Goal: Find specific page/section: Find specific page/section

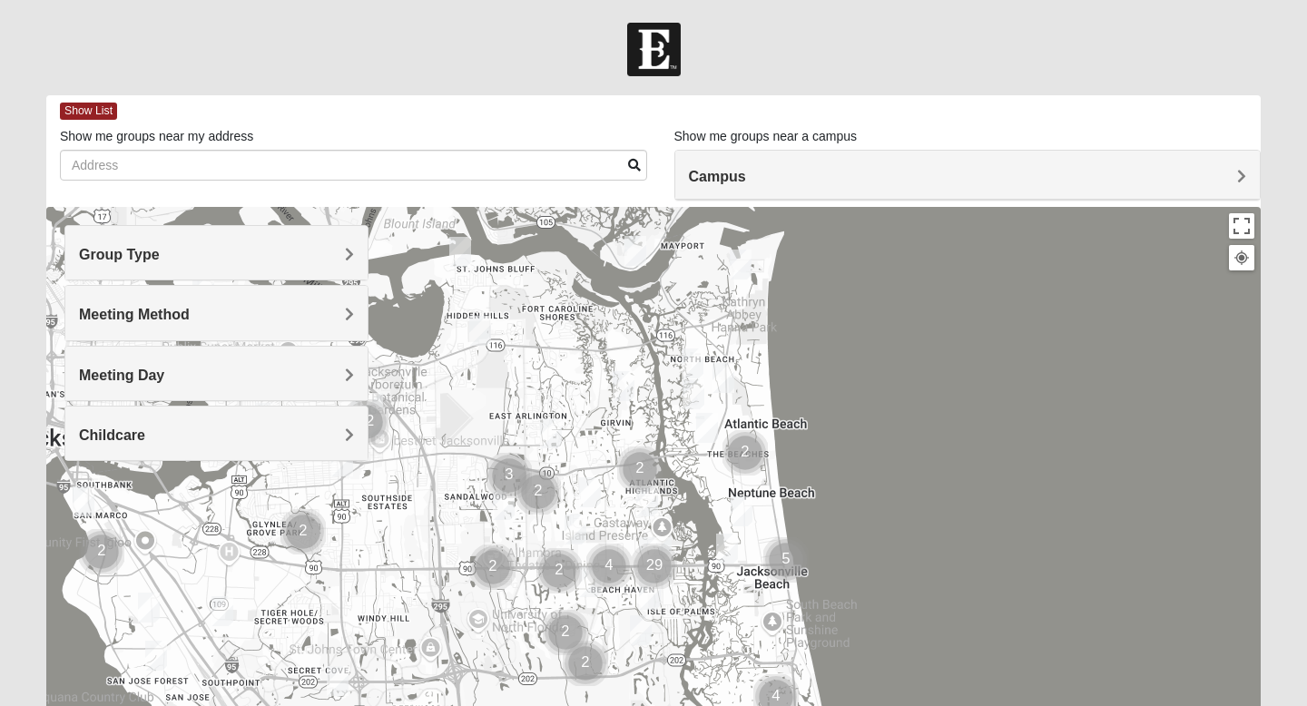
click at [1048, 171] on h4 "Campus" at bounding box center [968, 176] width 558 height 17
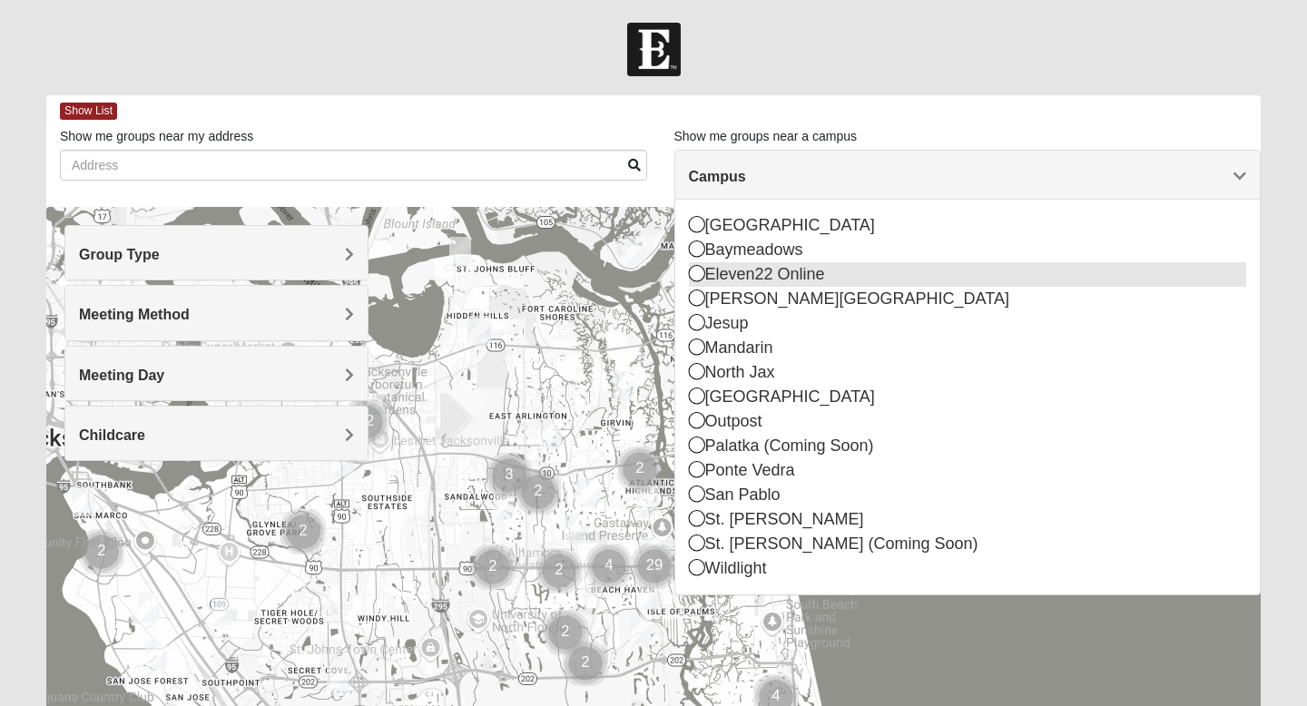
click at [868, 282] on div "Eleven22 Online" at bounding box center [968, 274] width 558 height 25
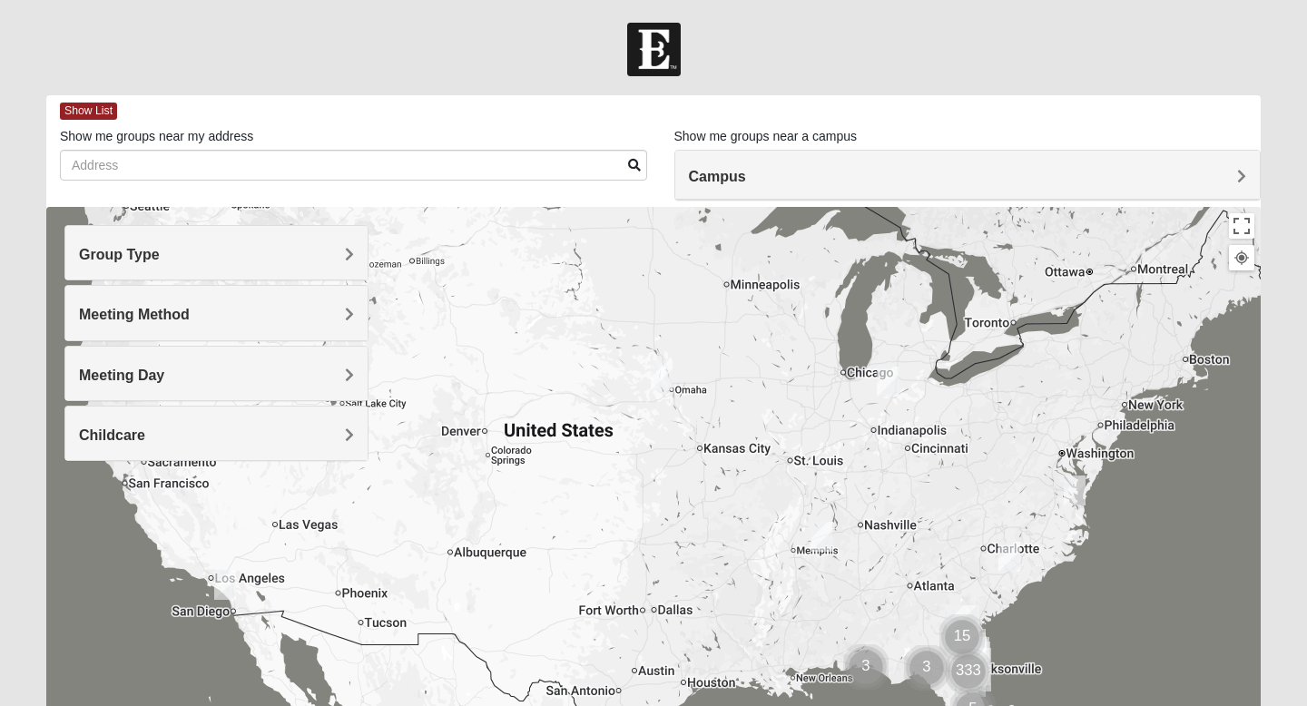
click at [900, 162] on div "Campus" at bounding box center [968, 175] width 586 height 49
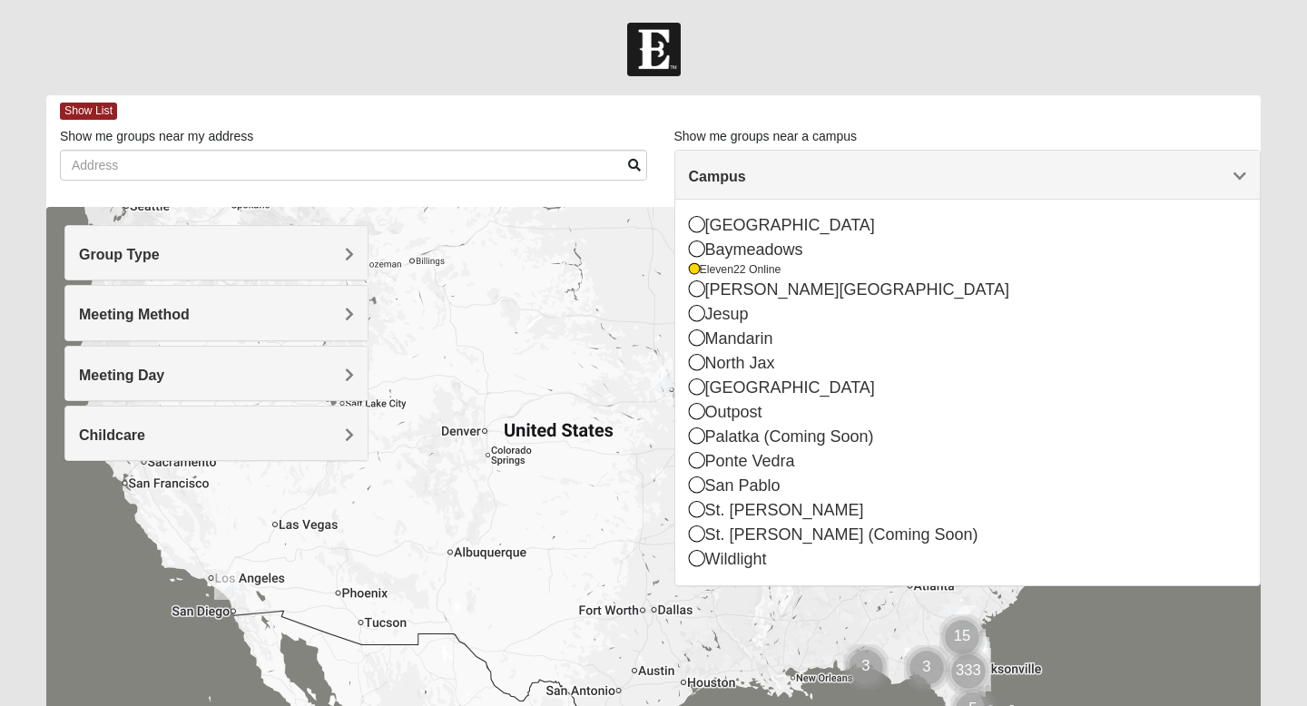
click at [862, 35] on div at bounding box center [653, 50] width 1307 height 54
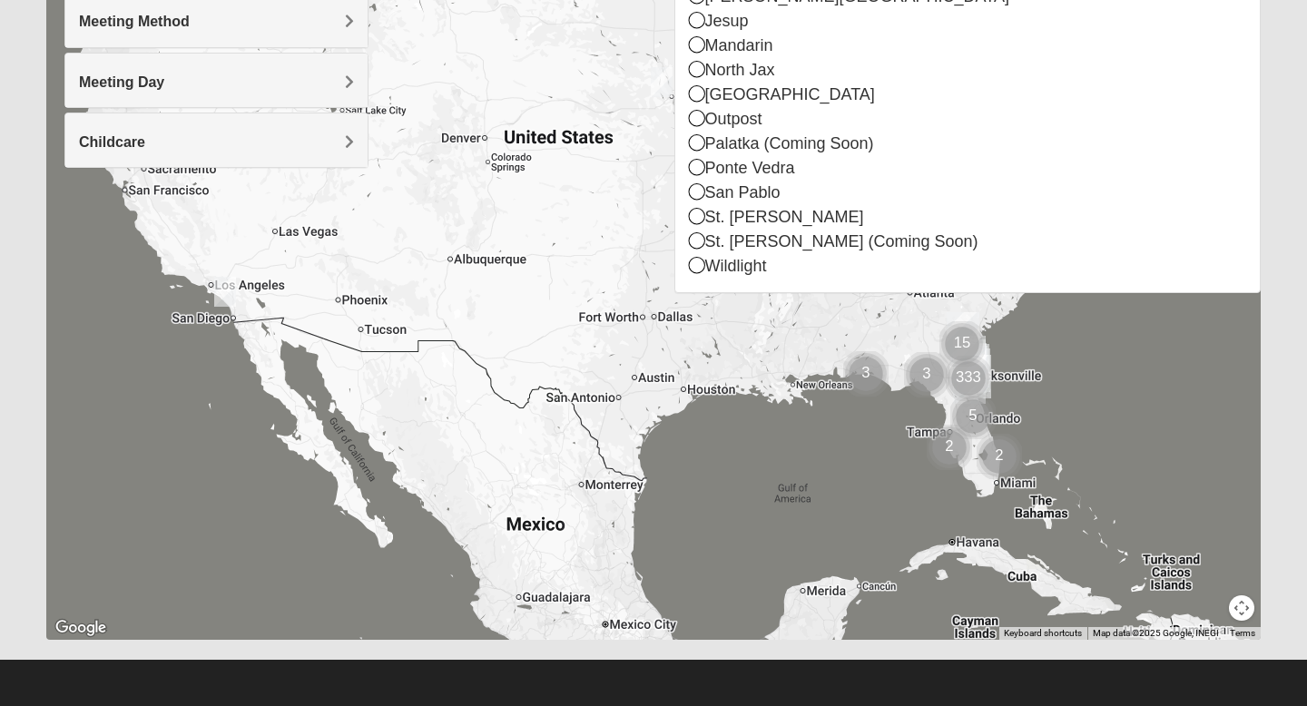
click at [1288, 118] on form "Log In Find A Group Error Show List Loading Groups" at bounding box center [653, 217] width 1307 height 977
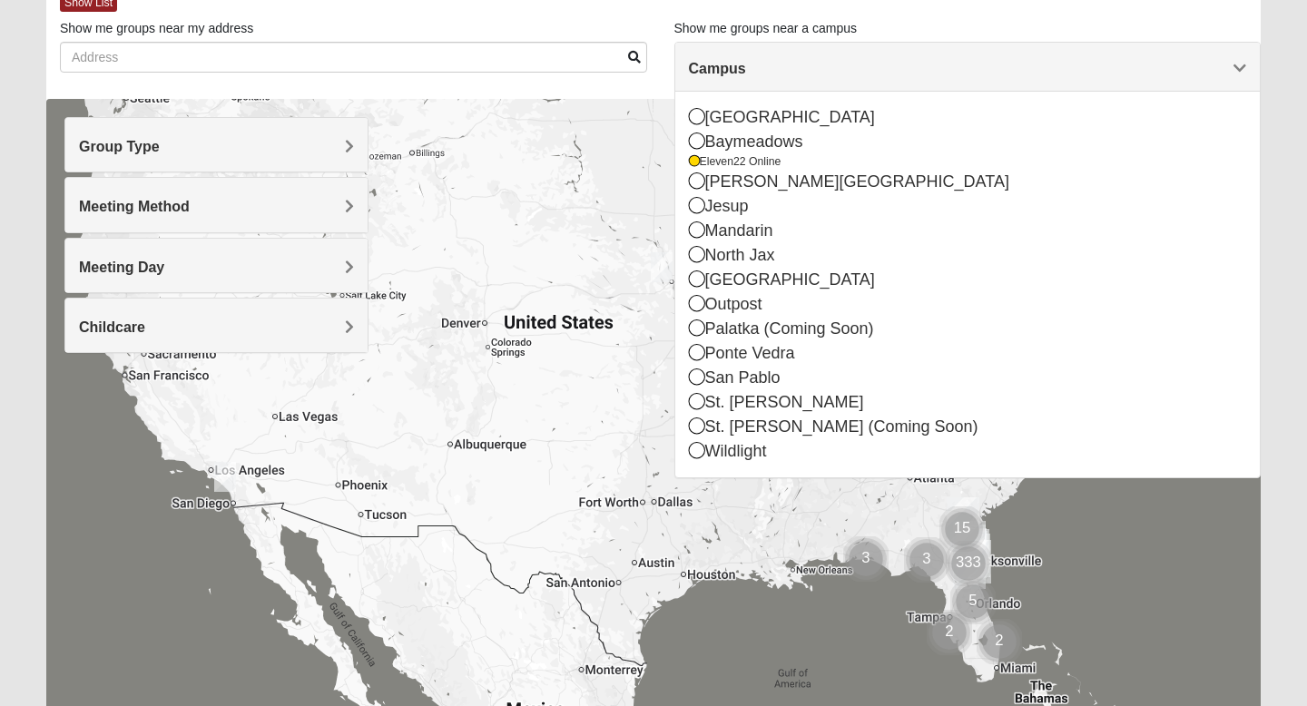
scroll to position [0, 0]
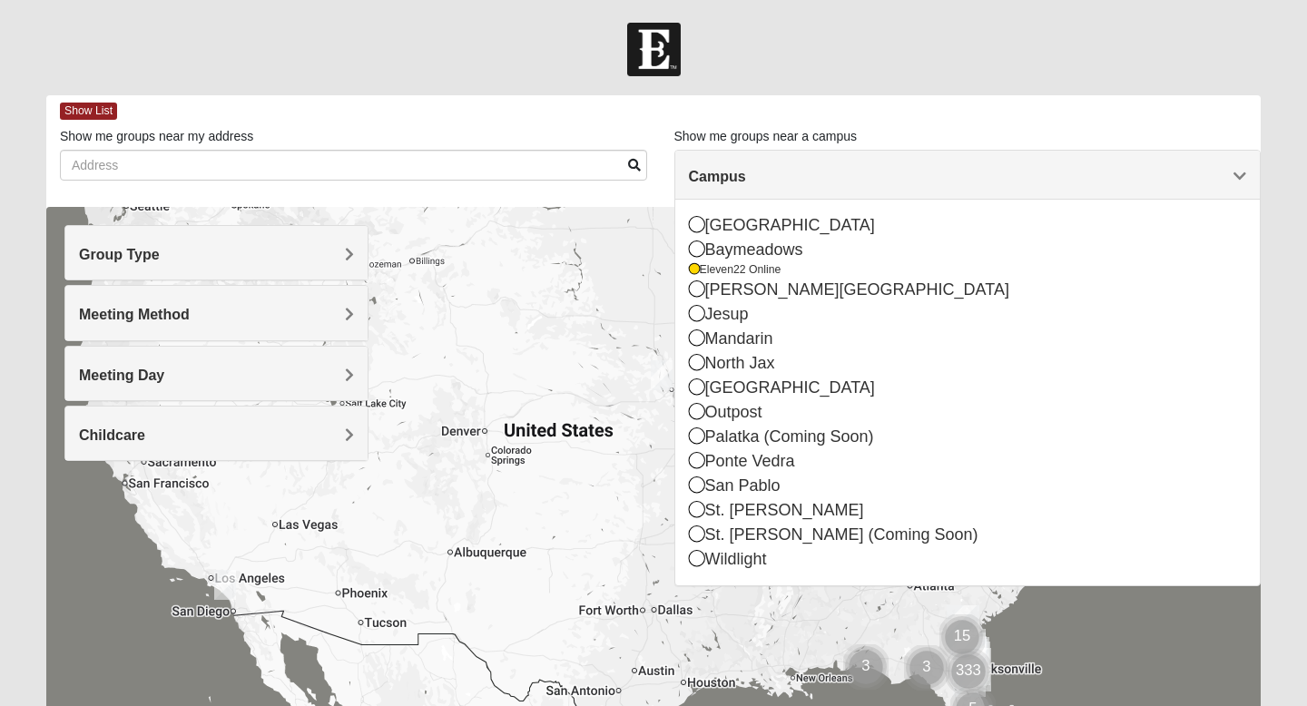
click at [320, 272] on div "Group Type" at bounding box center [216, 253] width 302 height 54
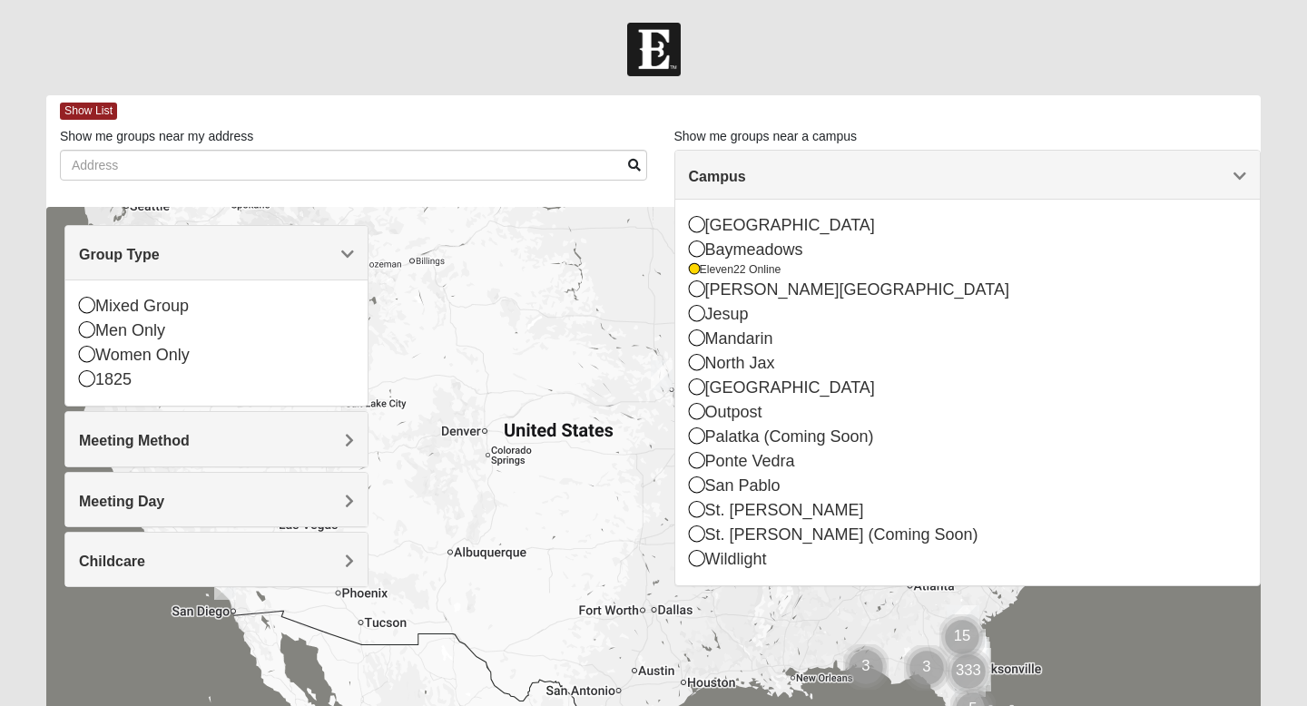
click at [160, 253] on span "Group Type" at bounding box center [119, 254] width 81 height 15
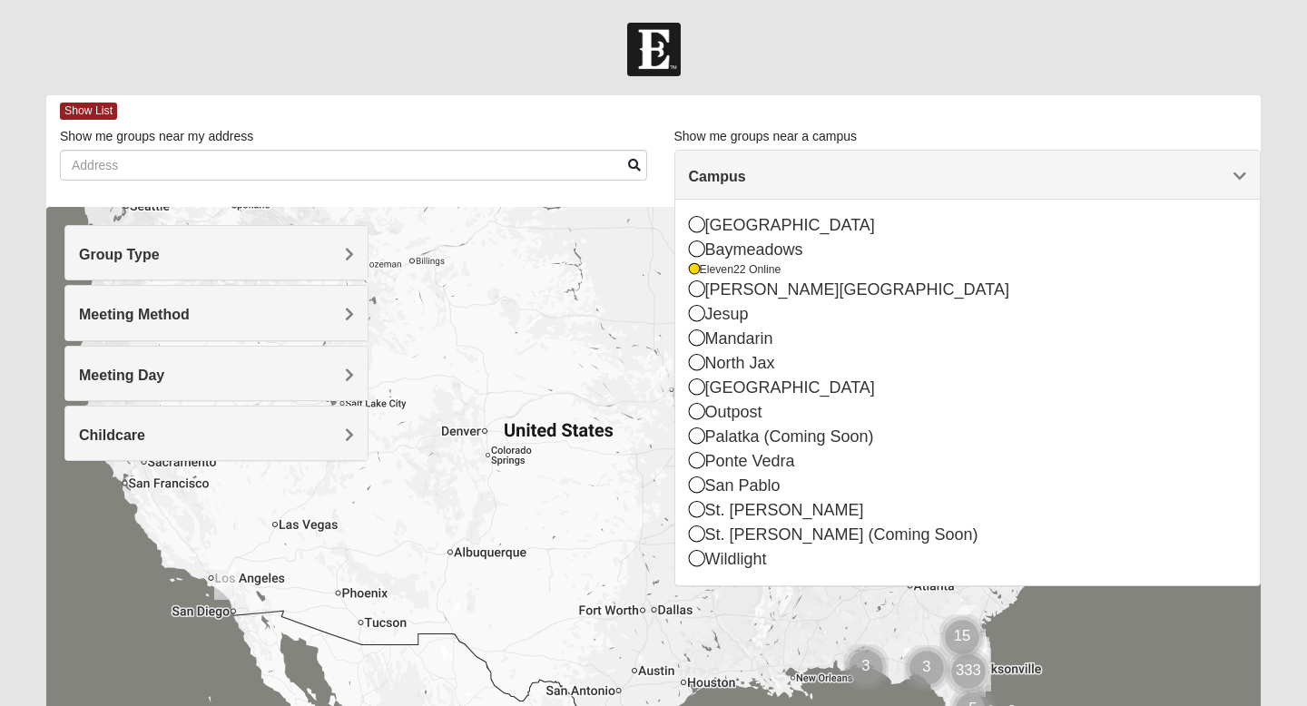
click at [190, 318] on span "Meeting Method" at bounding box center [134, 314] width 111 height 15
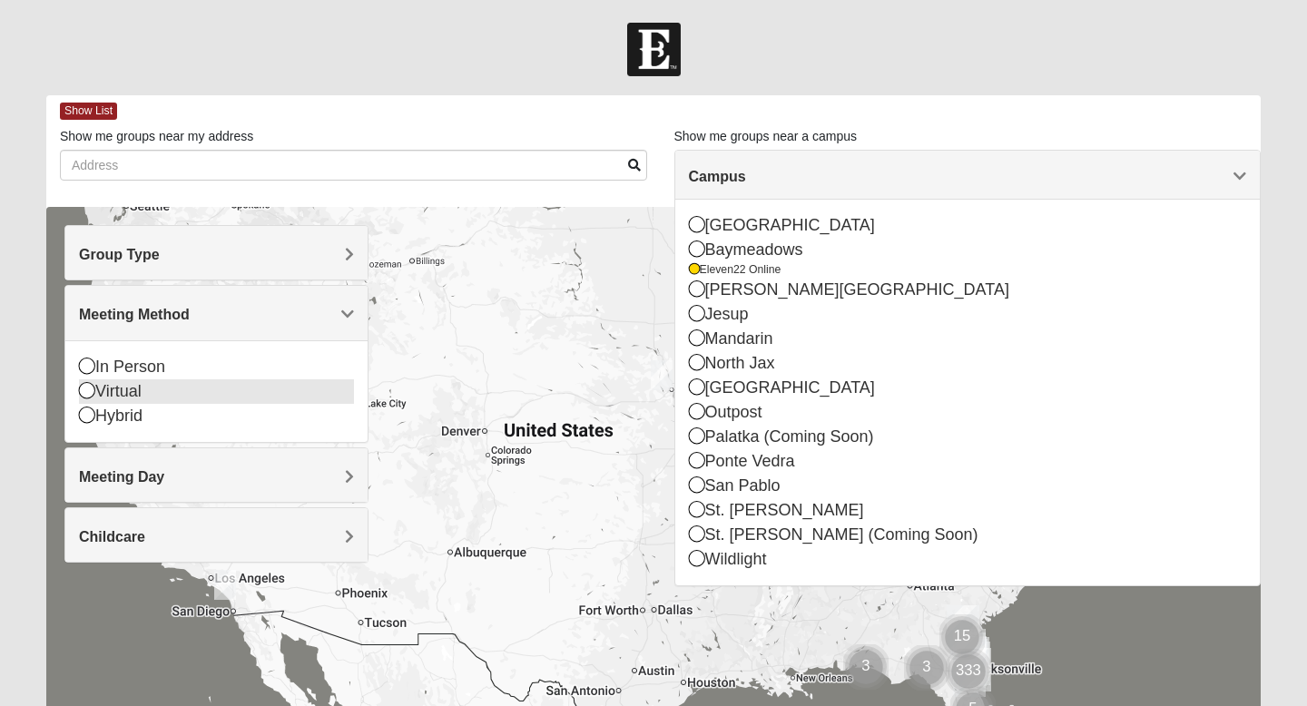
click at [87, 398] on icon at bounding box center [87, 390] width 16 height 16
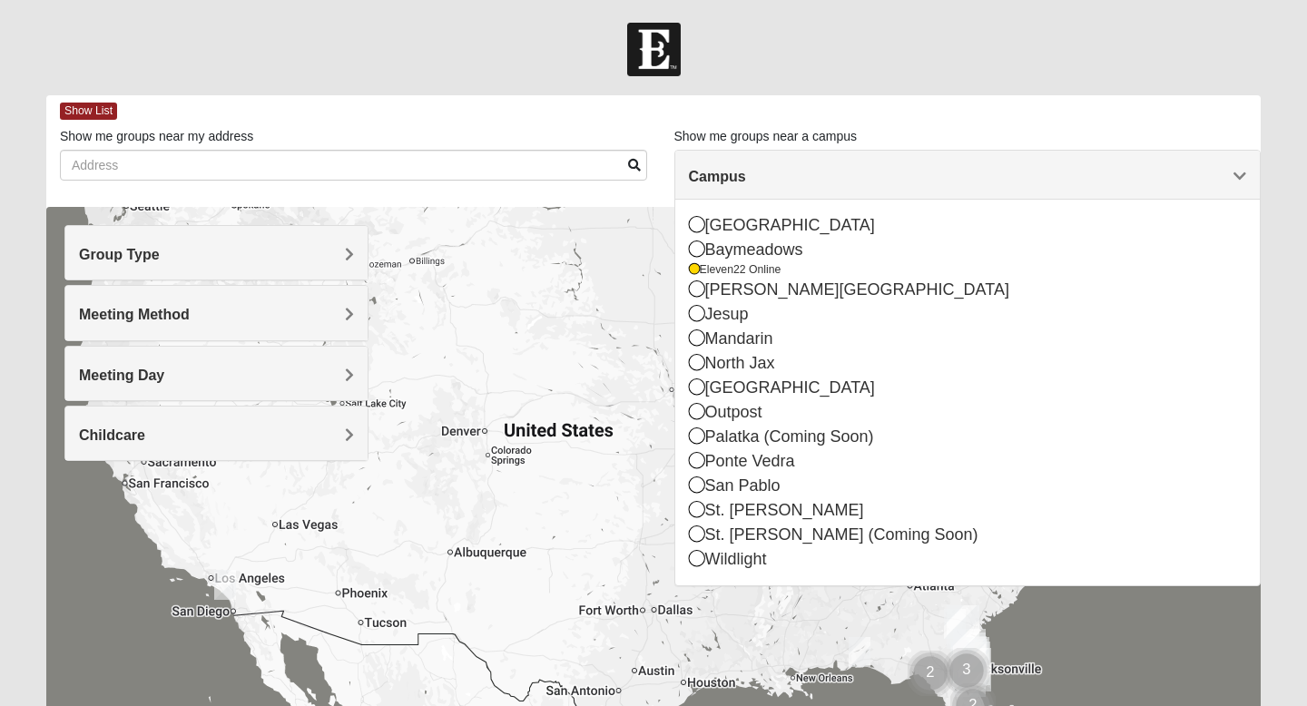
click at [746, 170] on span "Campus" at bounding box center [717, 176] width 57 height 15
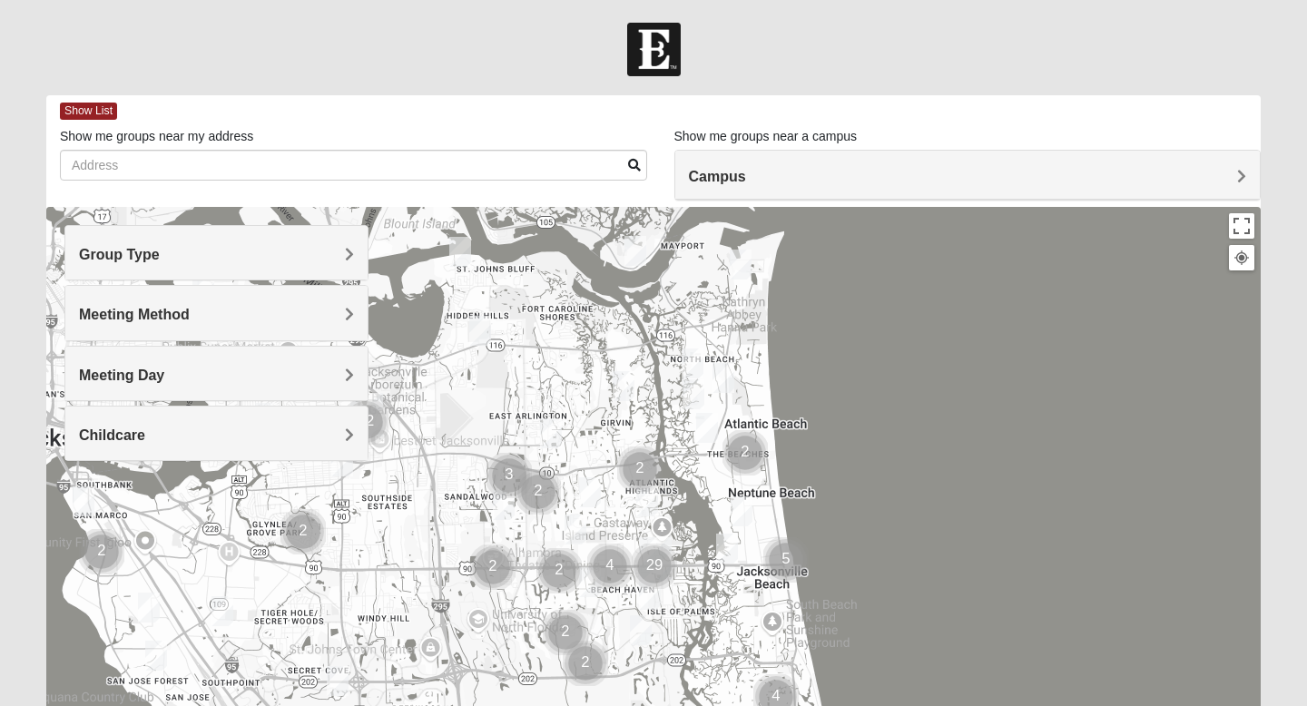
click at [330, 255] on h4 "Group Type" at bounding box center [216, 254] width 275 height 17
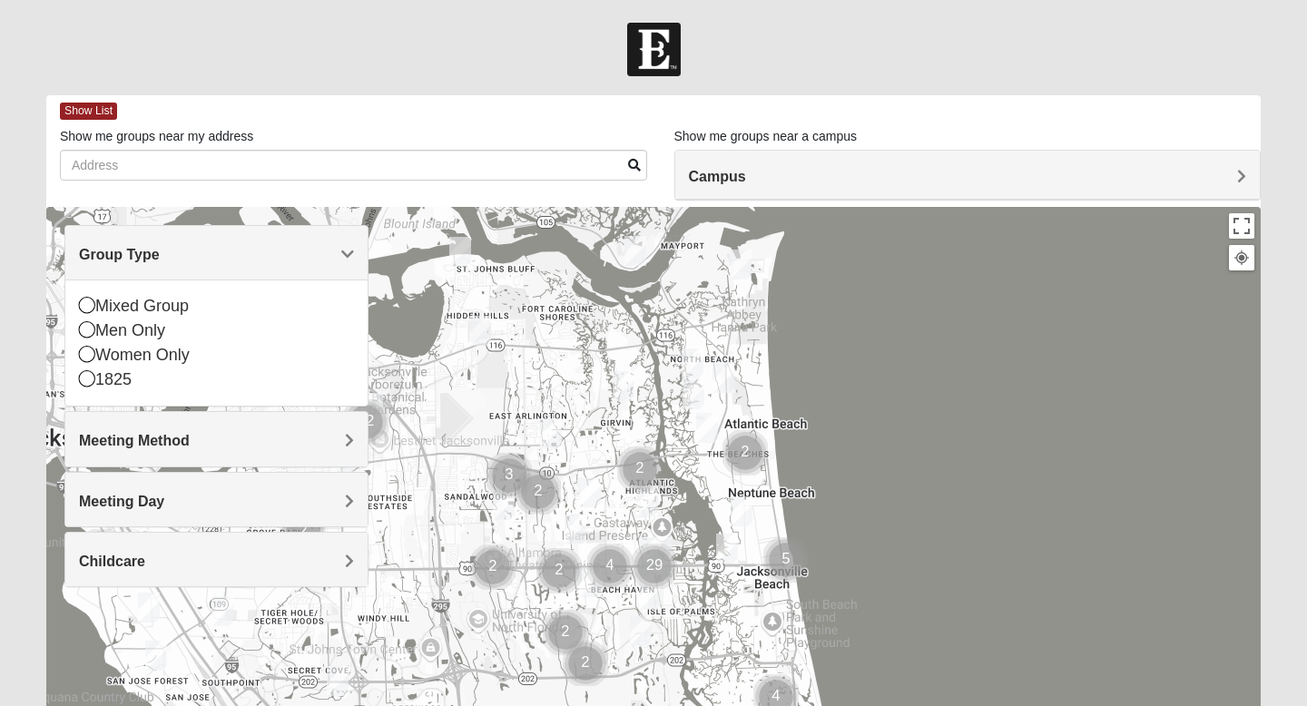
click at [296, 253] on h4 "Group Type" at bounding box center [216, 254] width 275 height 17
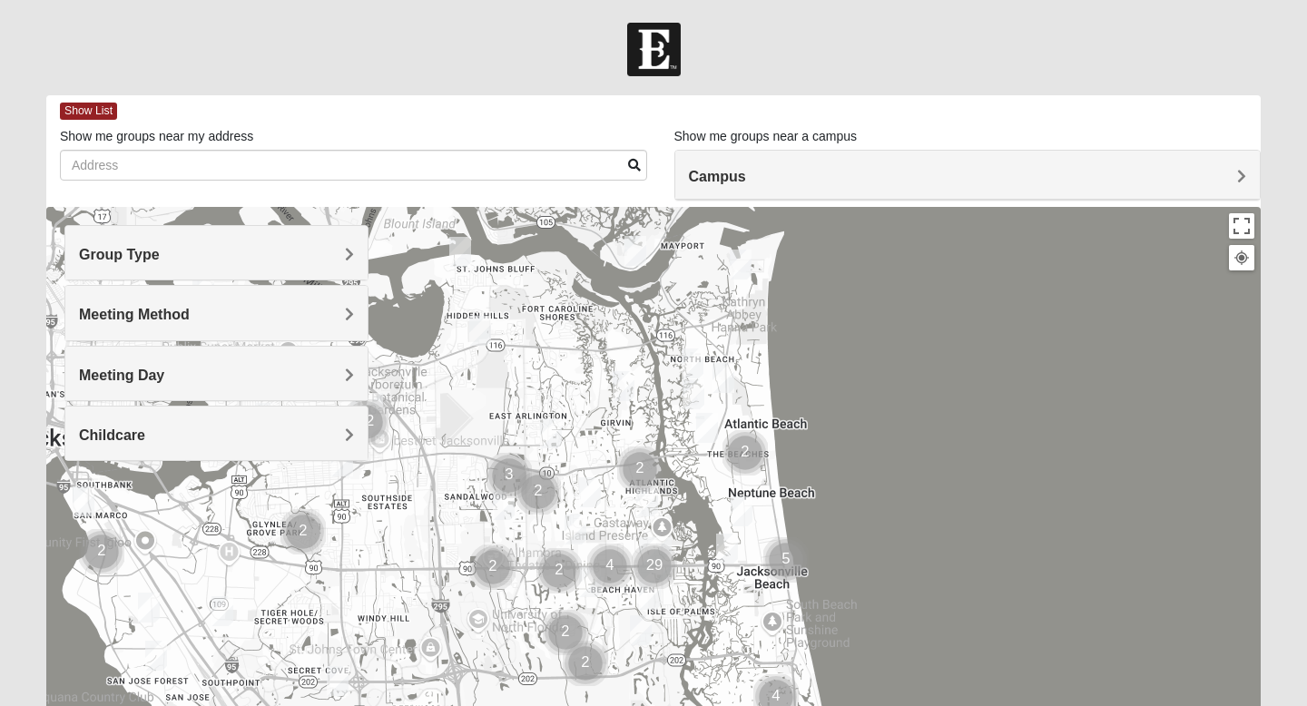
click at [251, 300] on div "Meeting Method" at bounding box center [216, 313] width 302 height 54
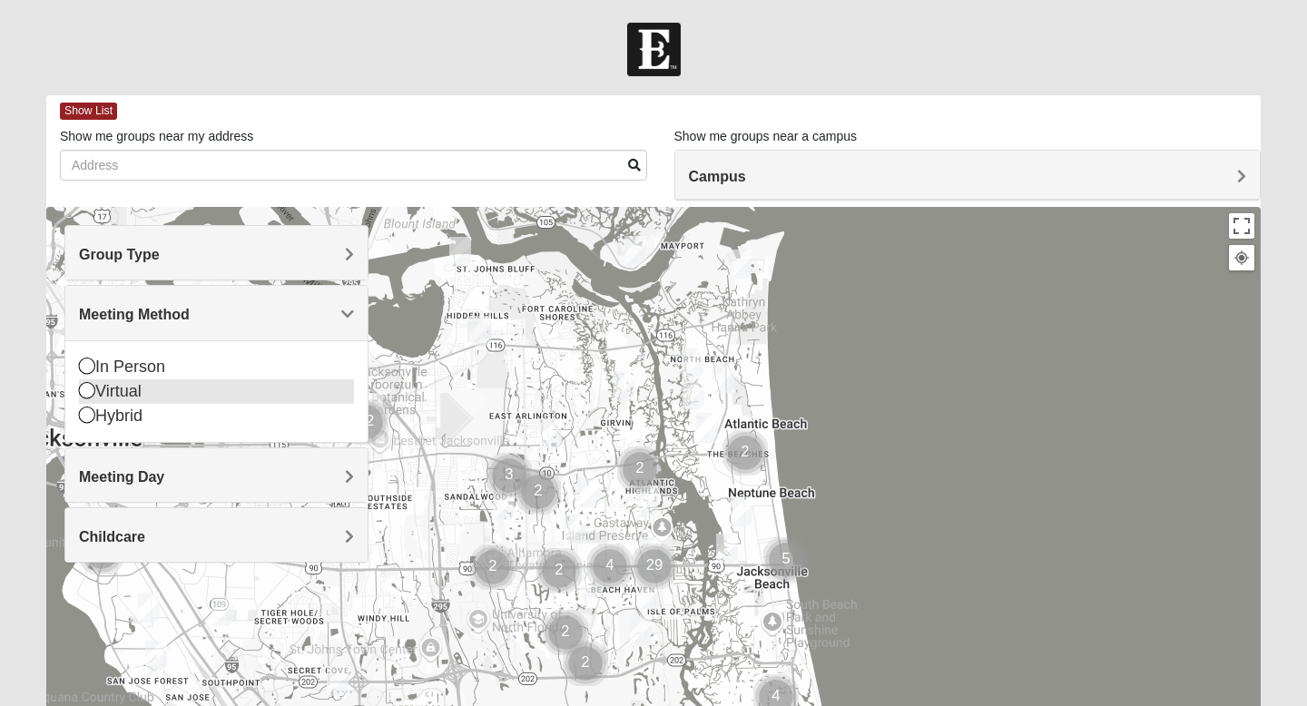
click at [83, 385] on icon at bounding box center [87, 390] width 16 height 16
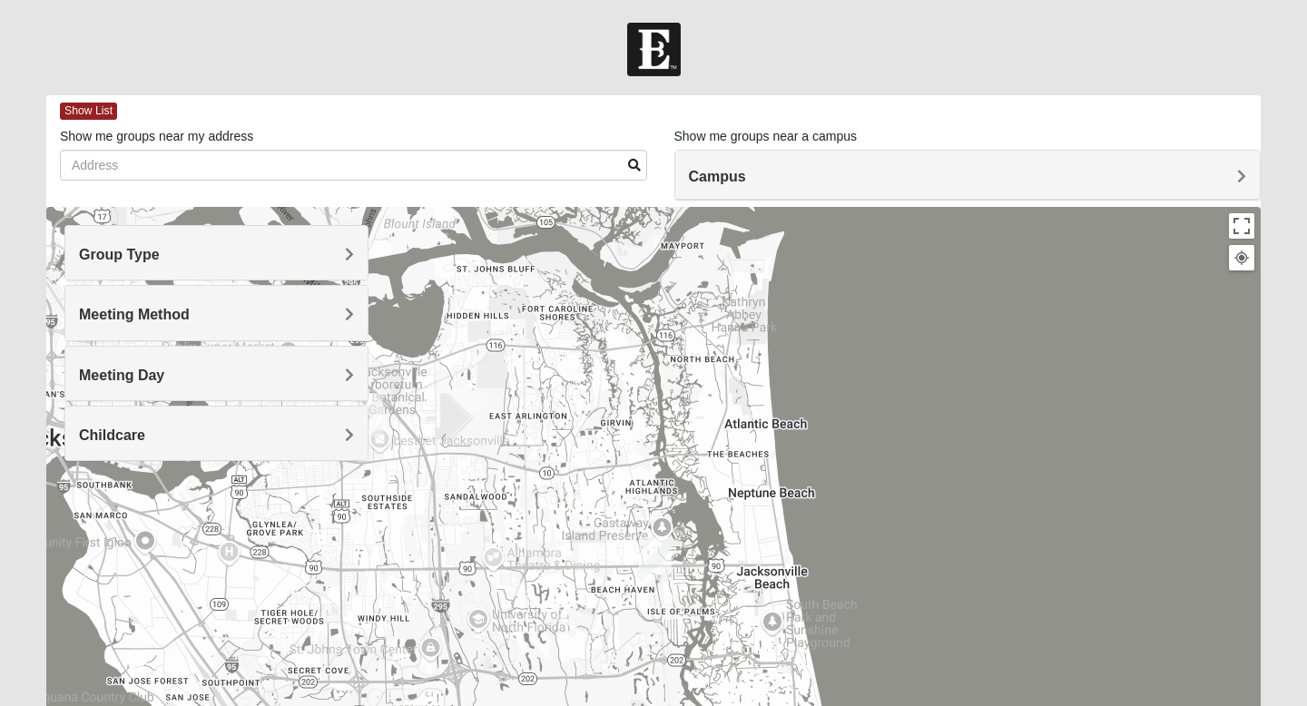
click at [307, 314] on h4 "Meeting Method" at bounding box center [216, 314] width 275 height 17
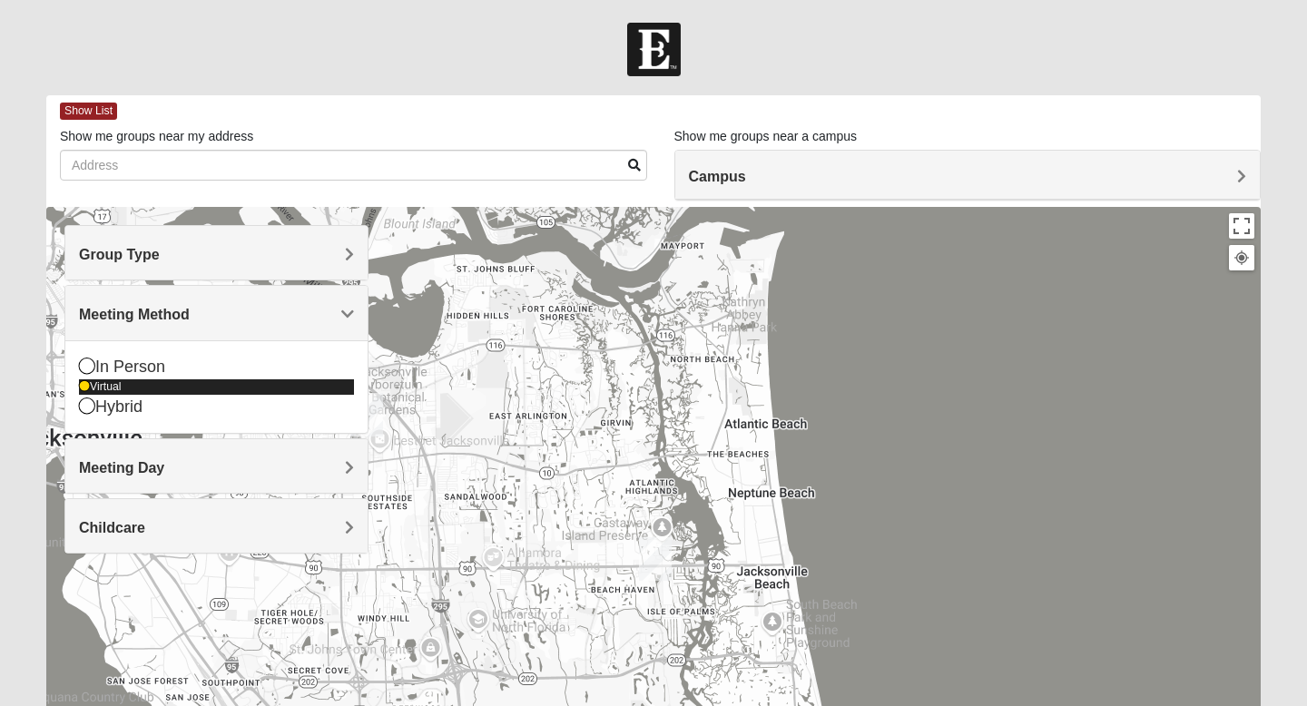
click at [83, 387] on icon at bounding box center [84, 386] width 11 height 11
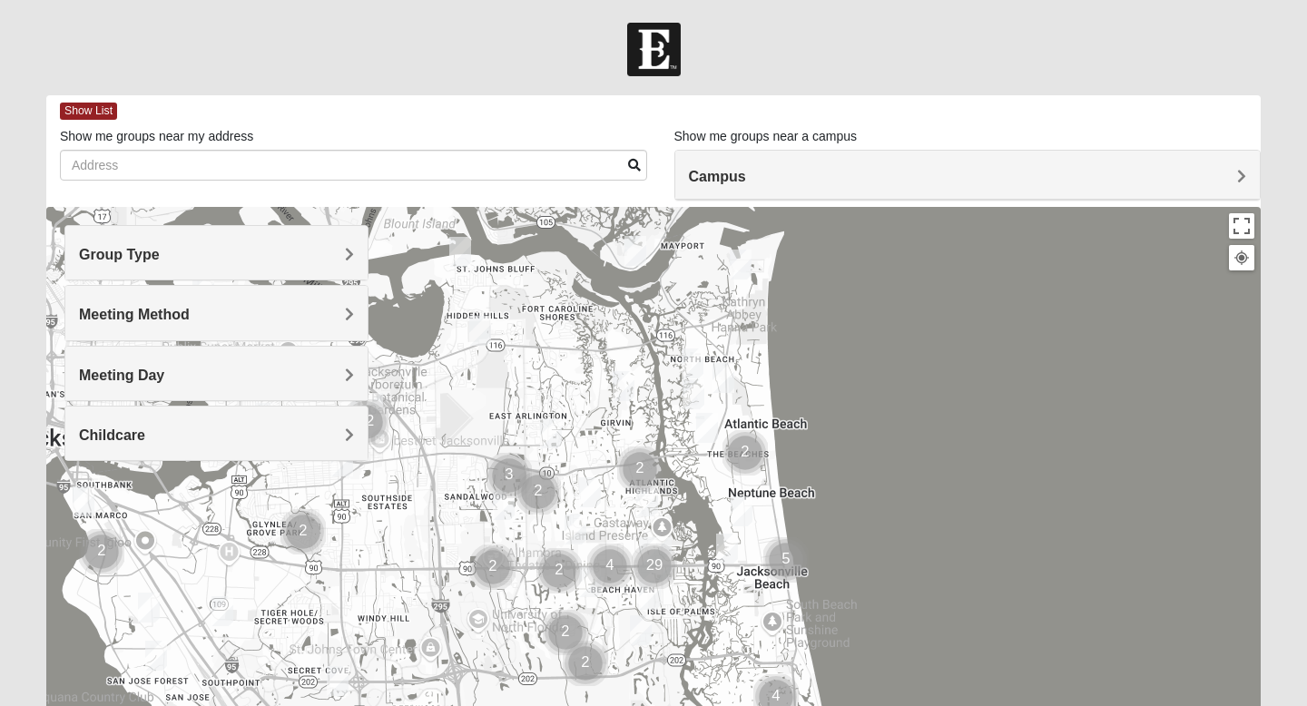
click at [167, 318] on span "Meeting Method" at bounding box center [134, 314] width 111 height 15
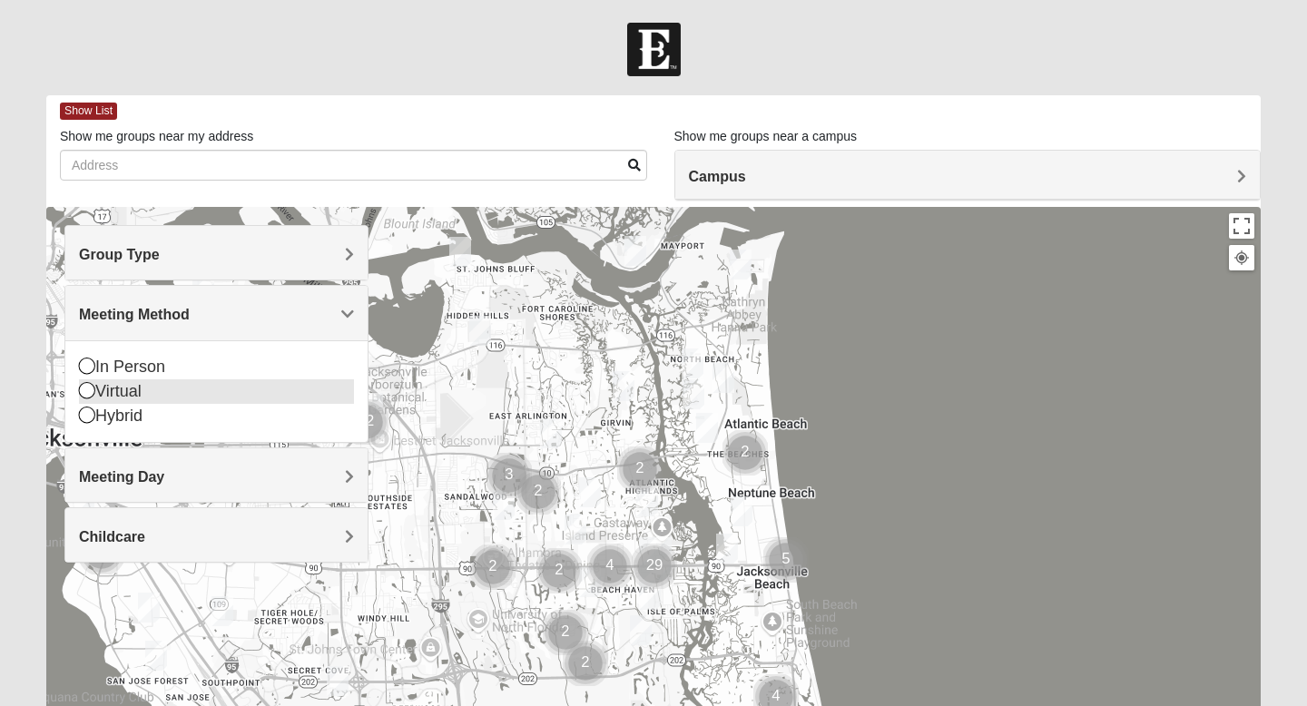
click at [88, 390] on icon at bounding box center [87, 390] width 16 height 16
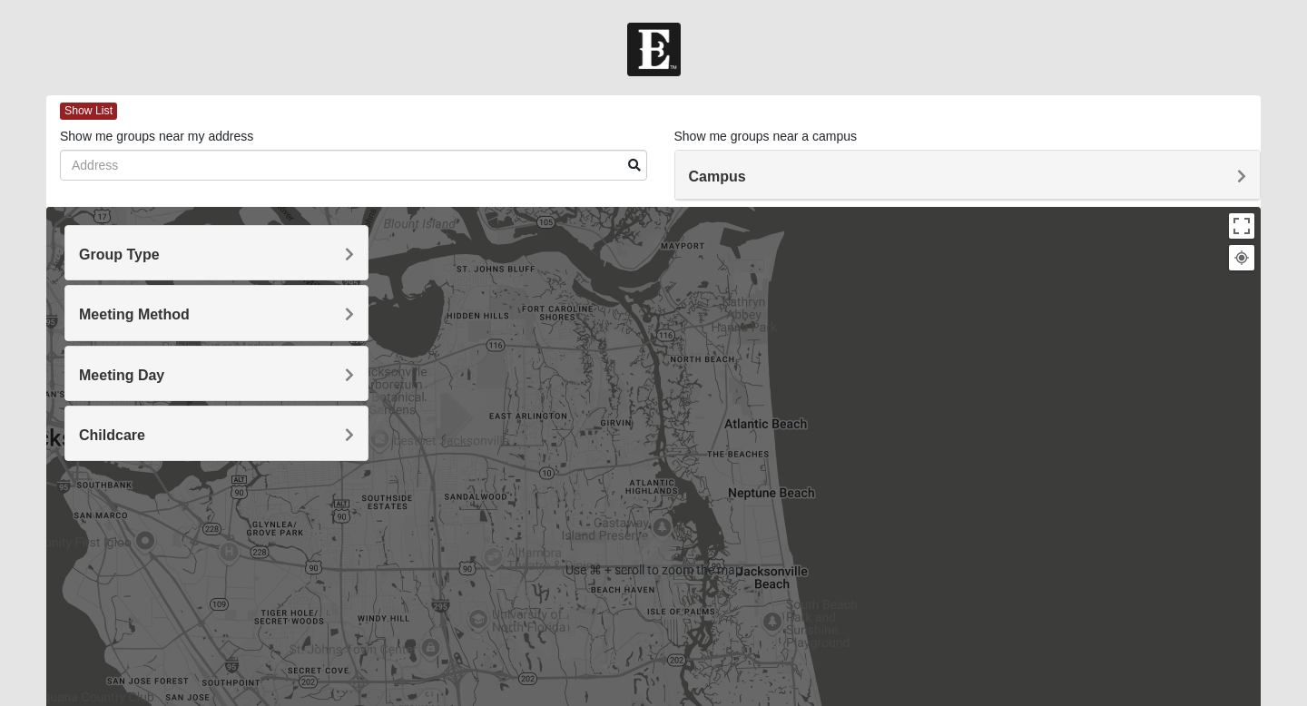
click at [988, 173] on h4 "Campus" at bounding box center [968, 176] width 558 height 17
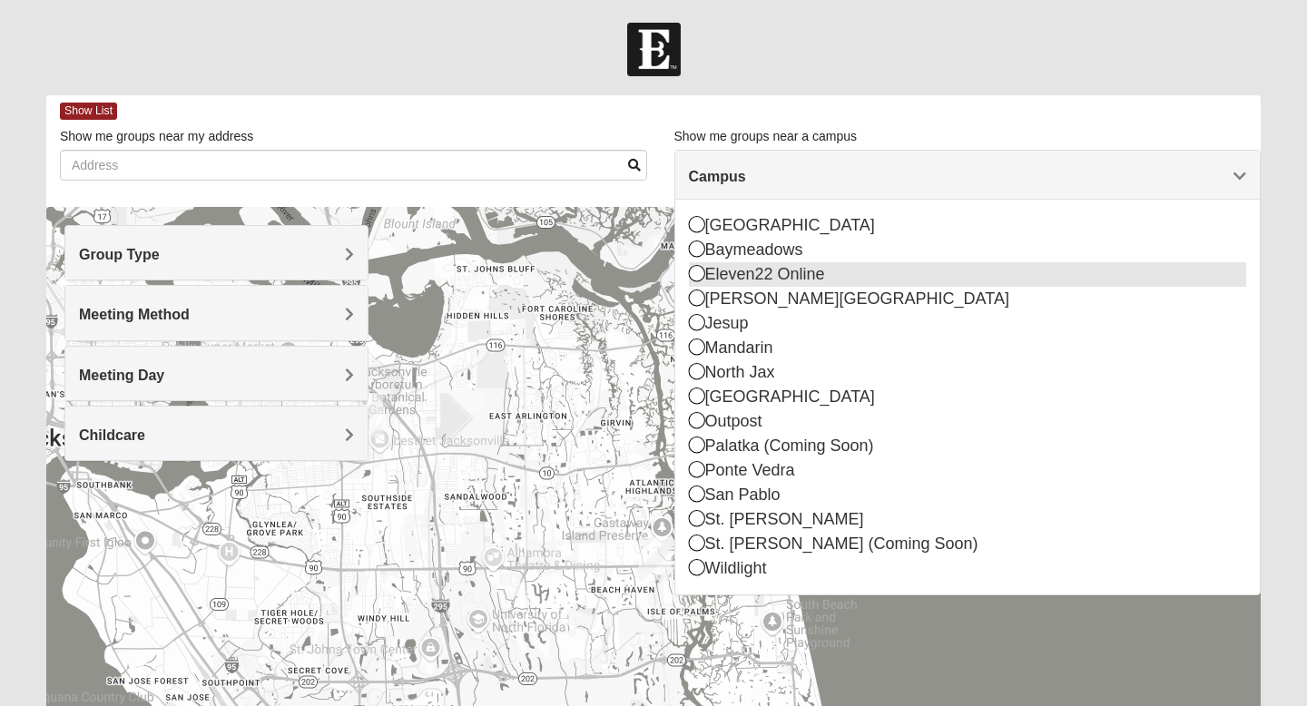
click at [698, 274] on icon at bounding box center [697, 273] width 16 height 16
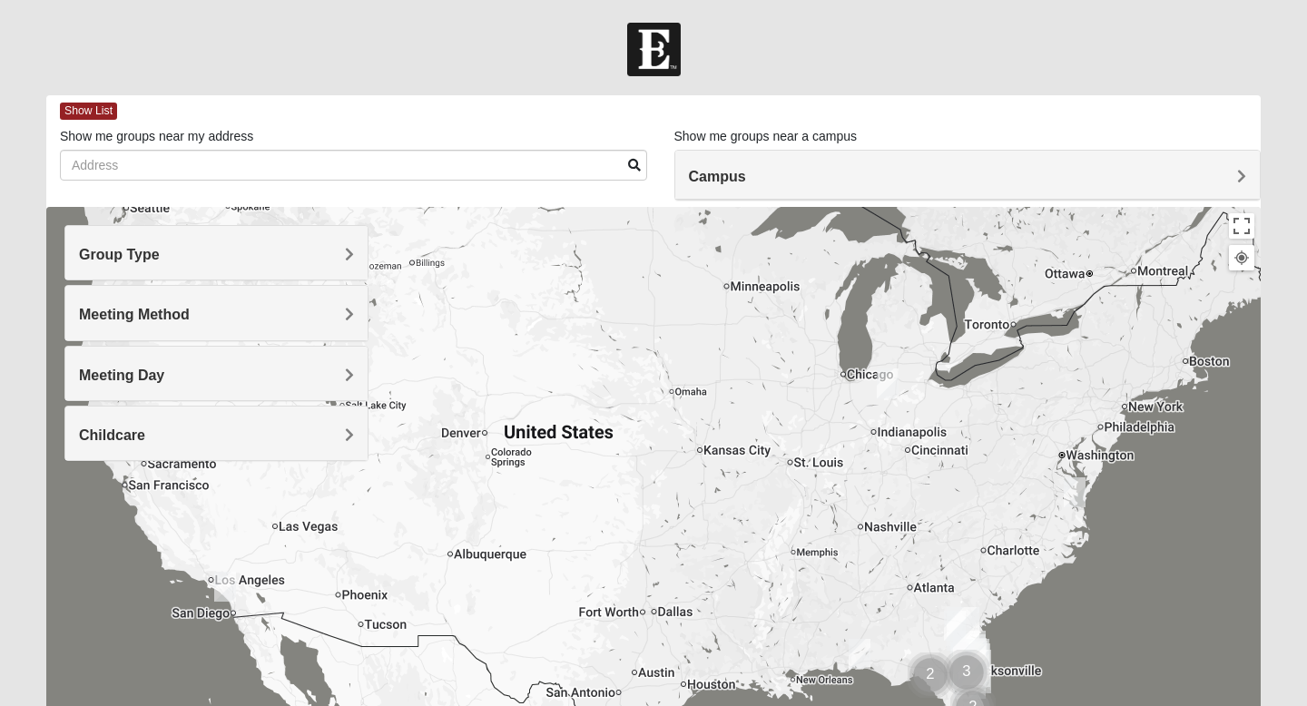
click at [1286, 71] on div at bounding box center [653, 50] width 1307 height 54
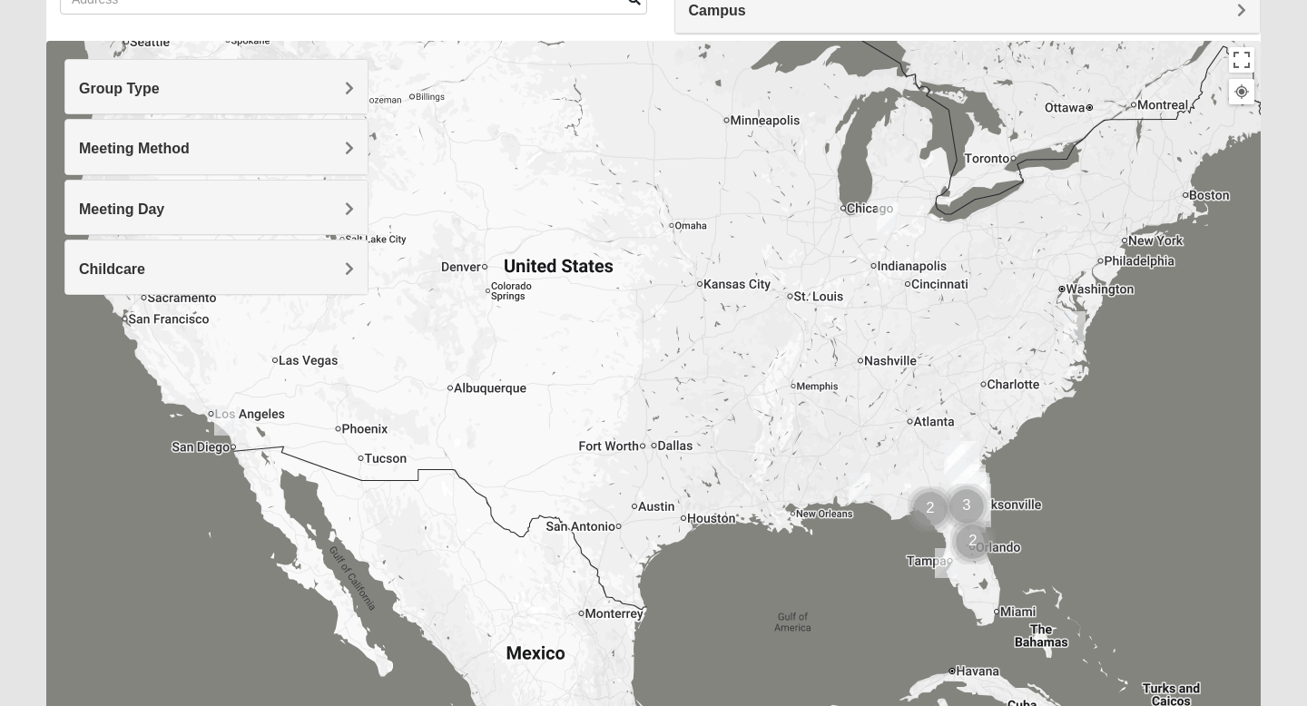
scroll to position [175, 0]
